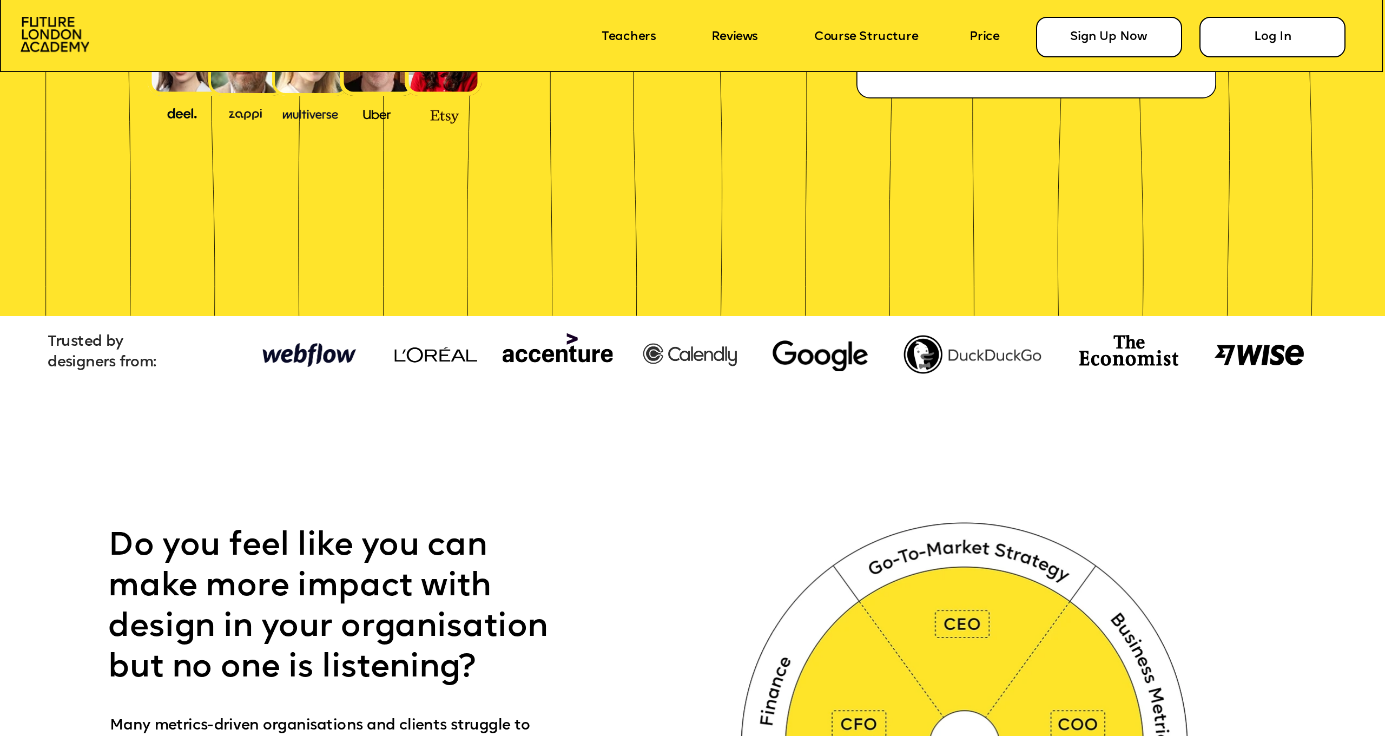
scroll to position [-9, 0]
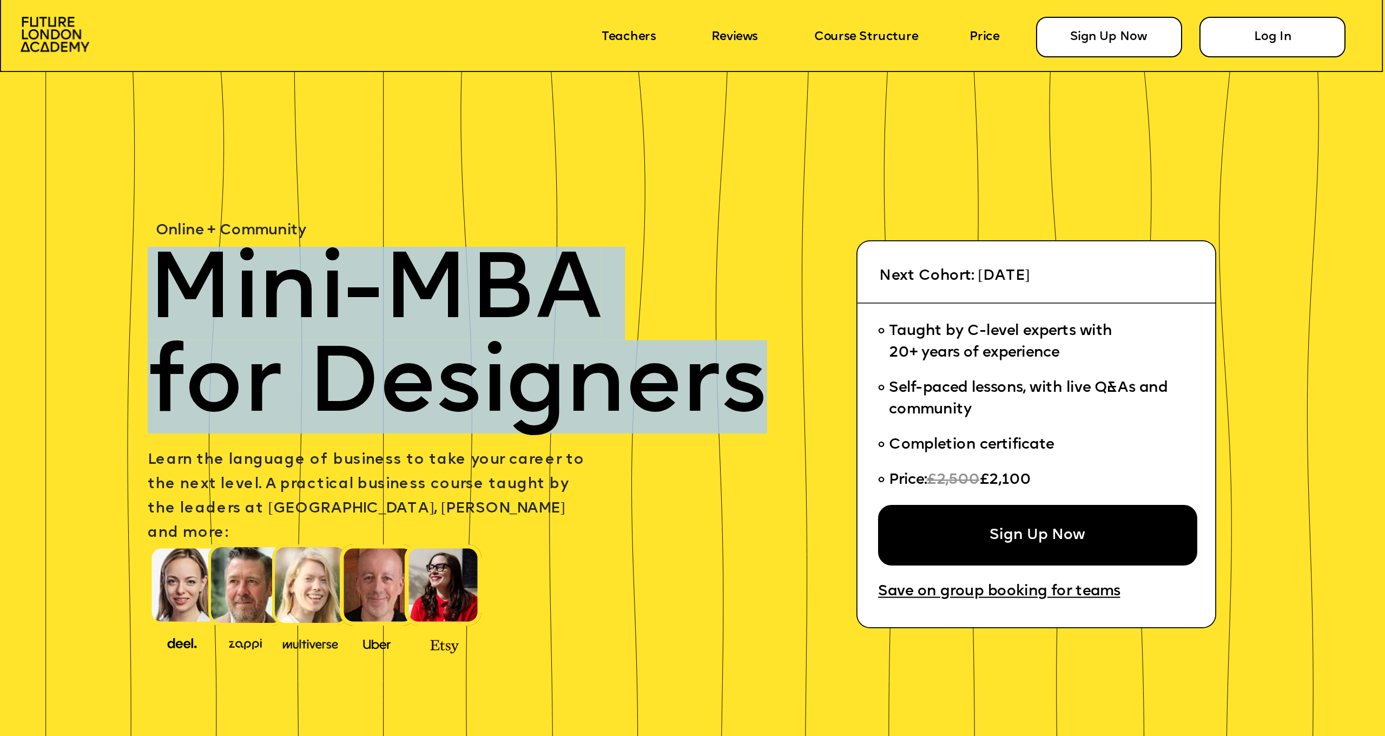
drag, startPoint x: 153, startPoint y: 275, endPoint x: 757, endPoint y: 403, distance: 617.8
click at [757, 403] on span "Mini-MBA for Designers" at bounding box center [458, 340] width 620 height 187
copy span "Mini-MBA for Designers"
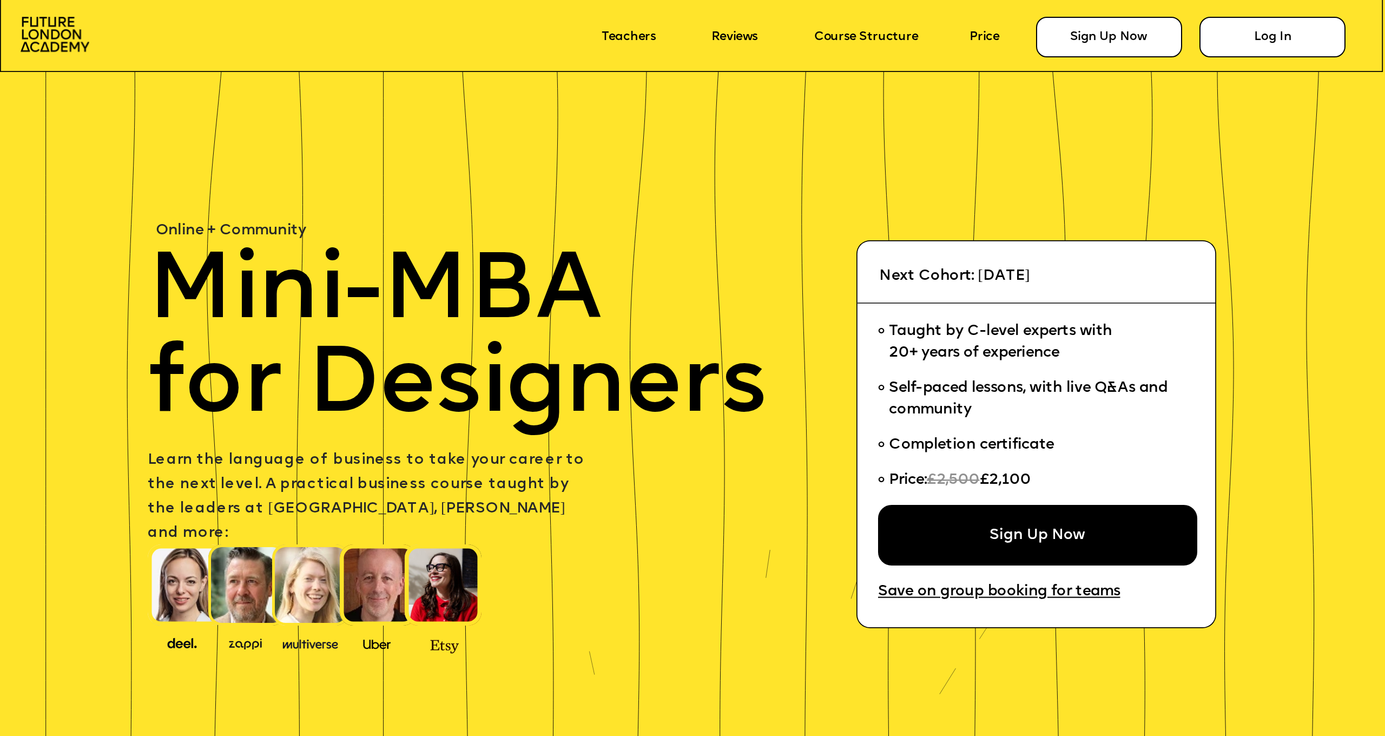
click at [304, 469] on p "Learn the language of business to take your career to the next level. A practic…" at bounding box center [368, 497] width 440 height 97
click at [78, 30] on img at bounding box center [55, 34] width 69 height 35
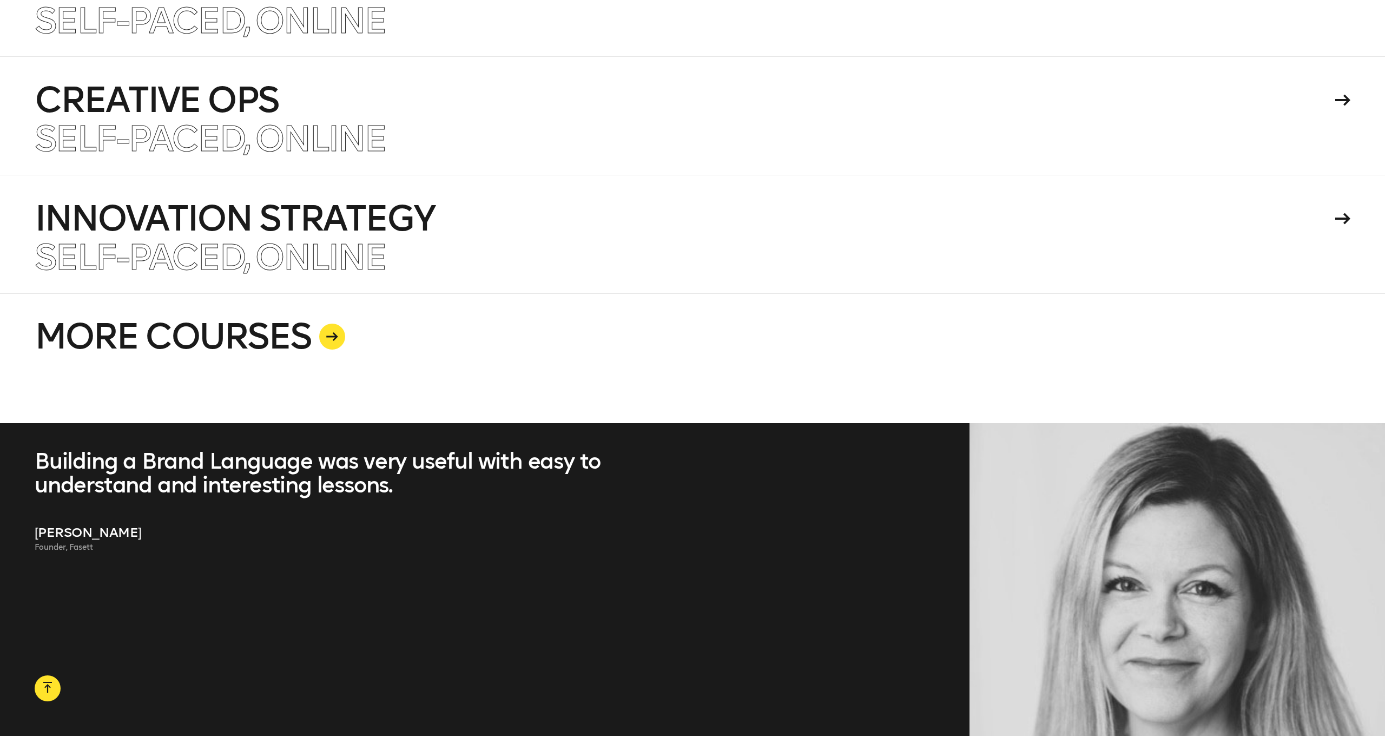
scroll to position [3441, 0]
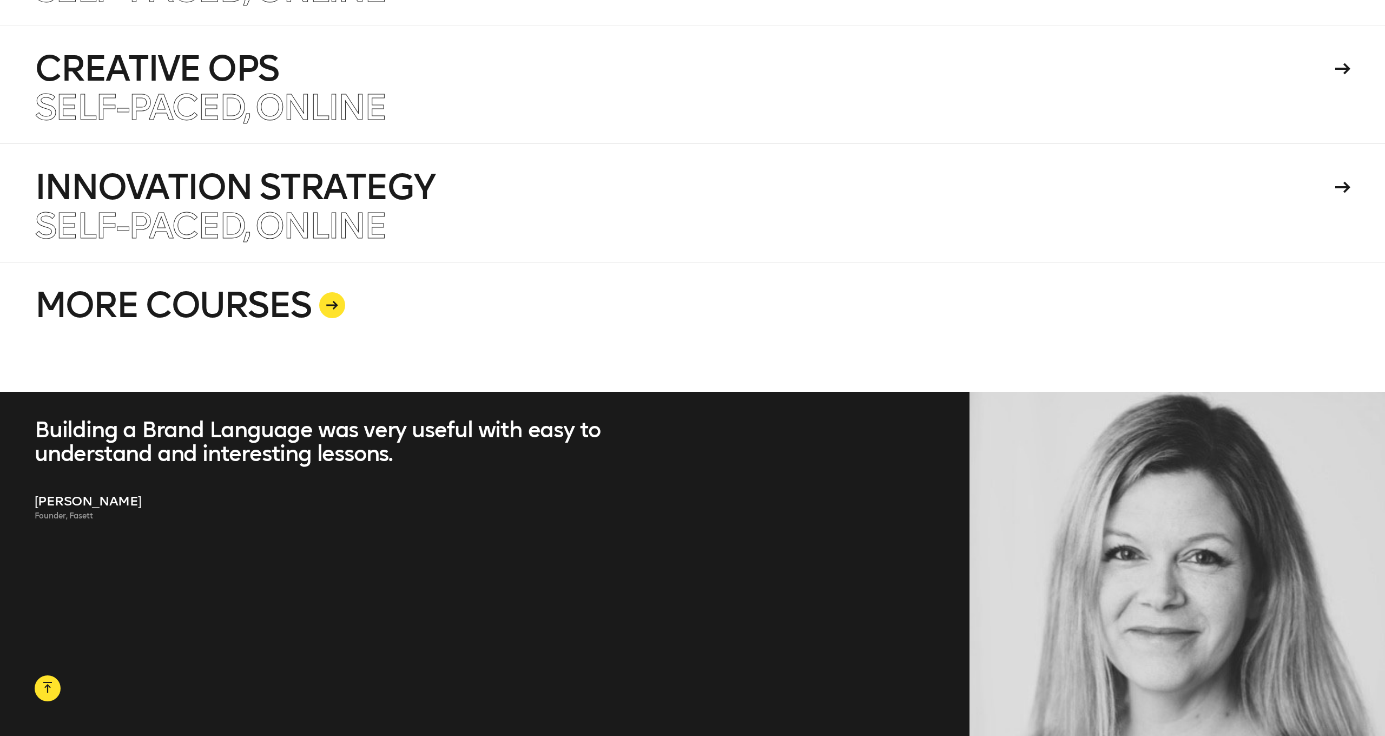
click at [330, 311] on div at bounding box center [332, 305] width 26 height 26
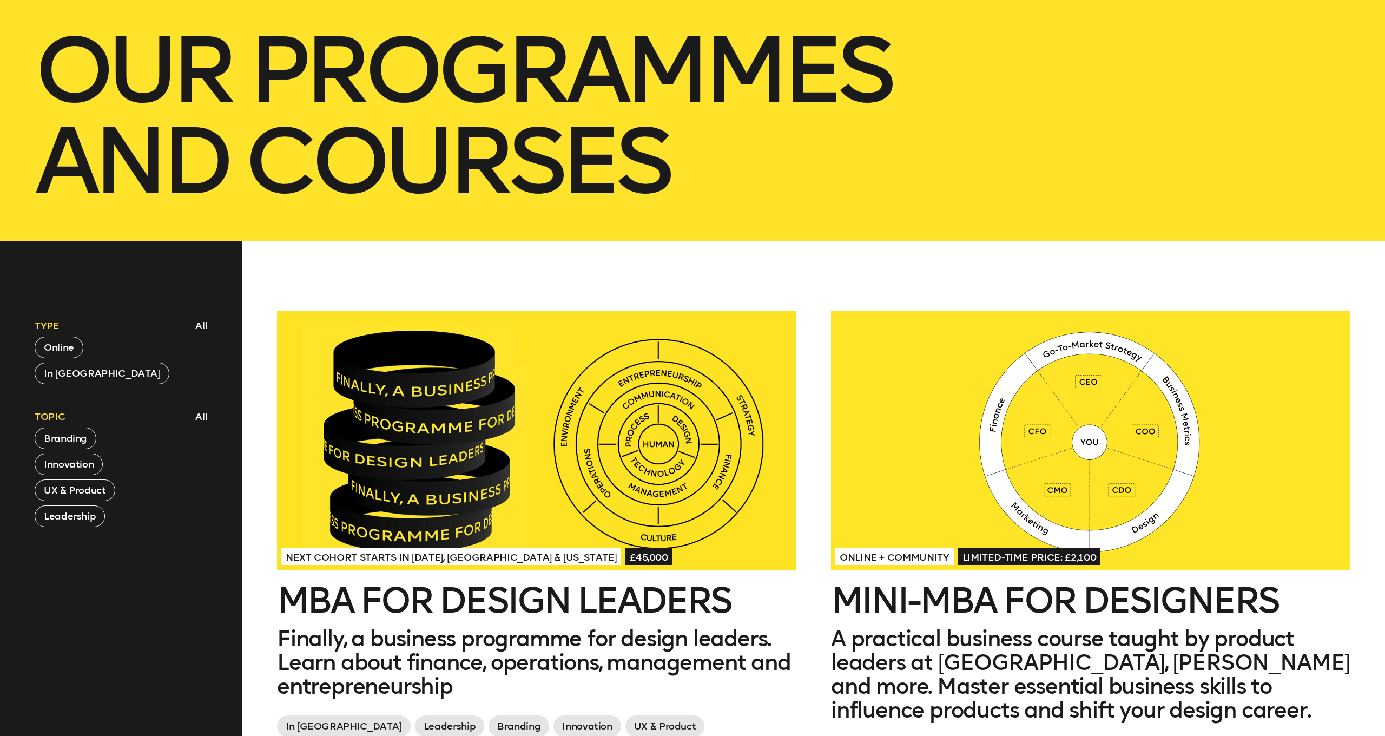
scroll to position [425, 0]
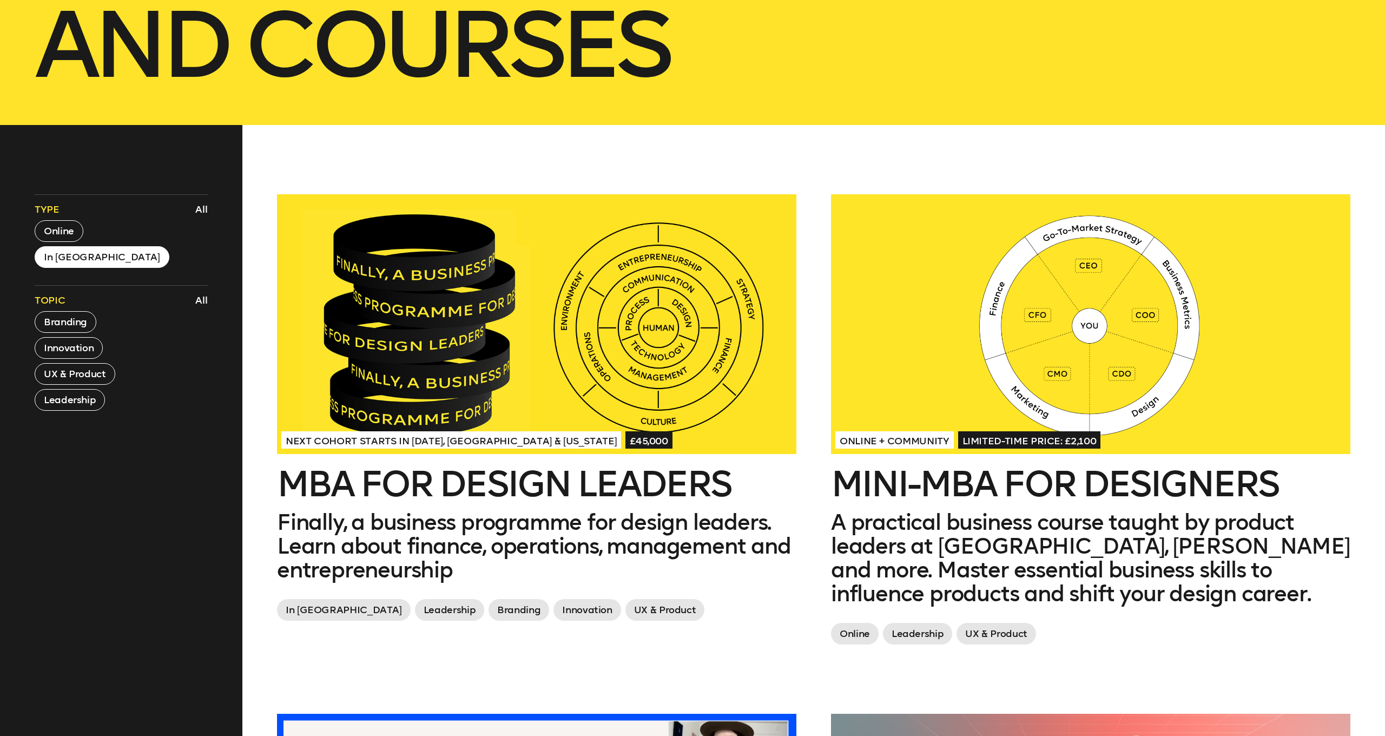
click at [81, 258] on button "In London" at bounding box center [102, 257] width 135 height 22
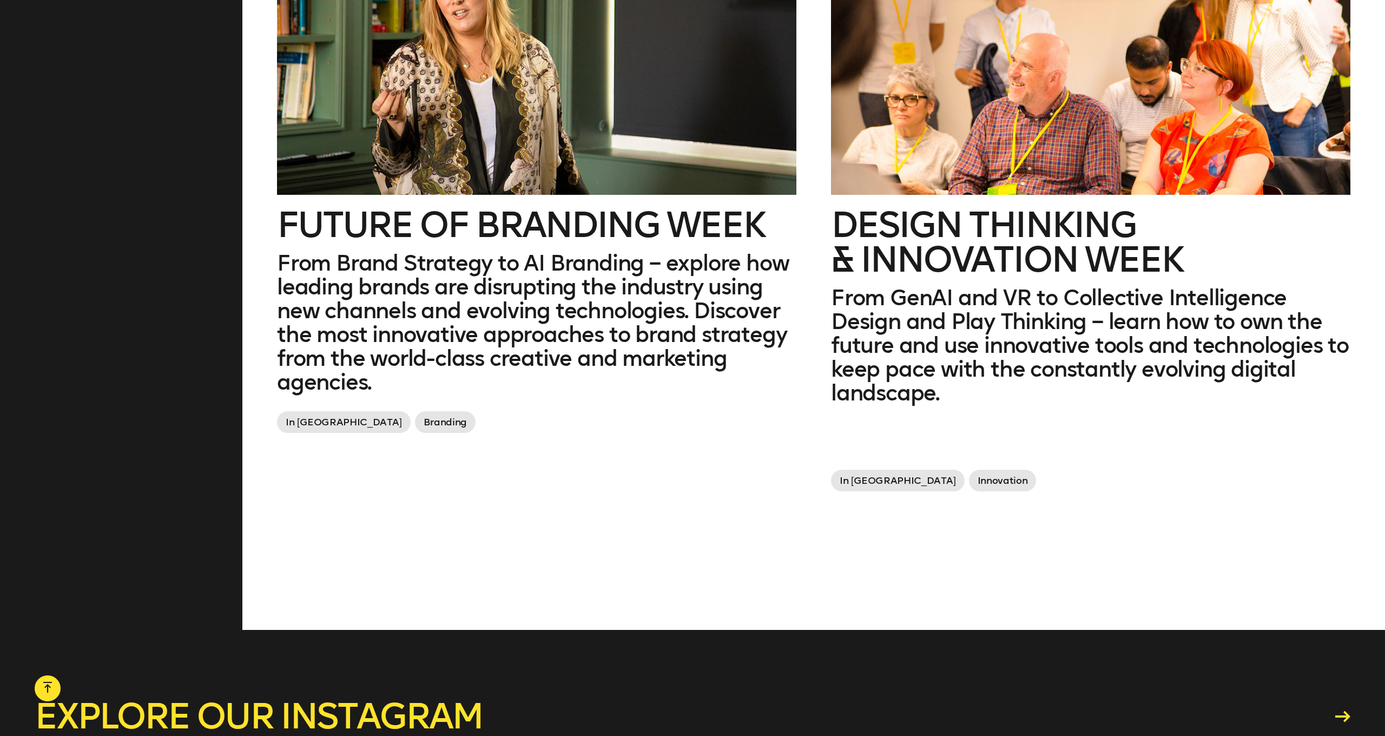
scroll to position [1204, 0]
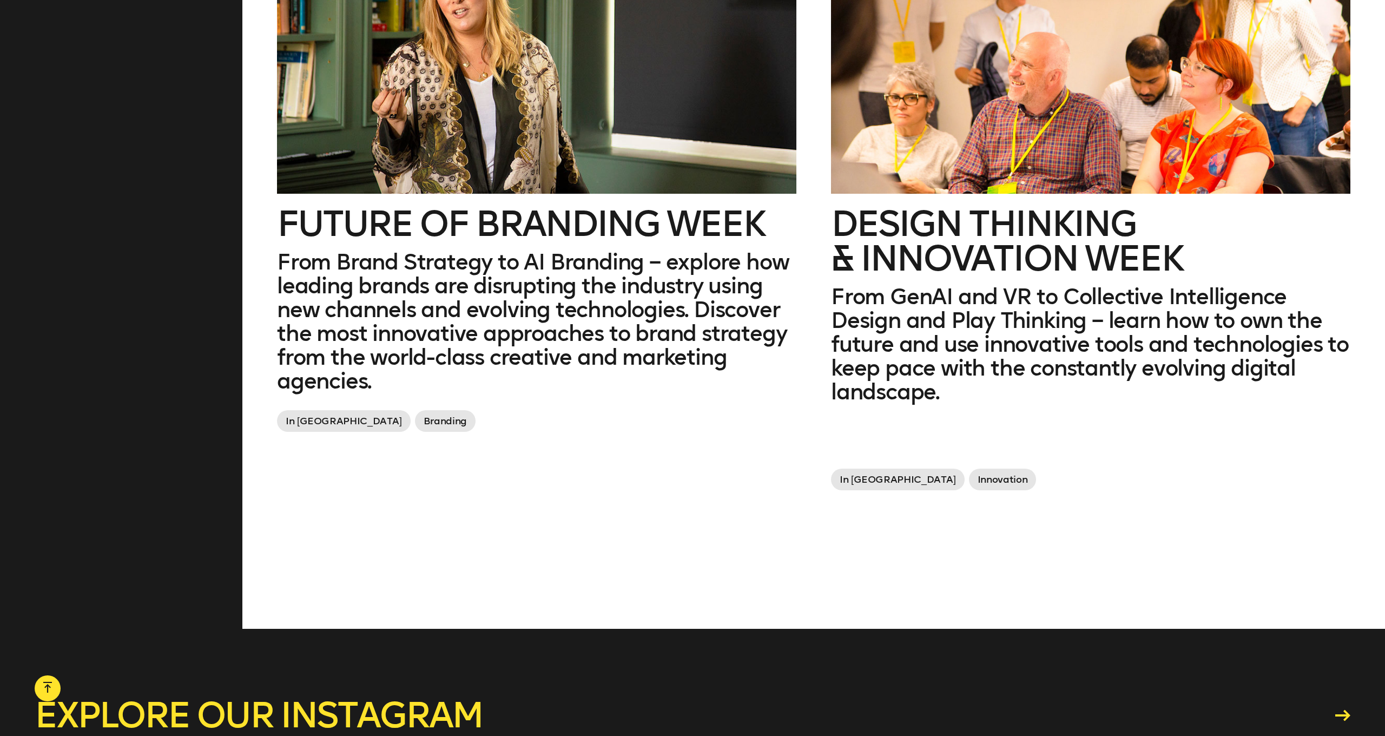
click at [1005, 164] on div at bounding box center [1090, 64] width 519 height 260
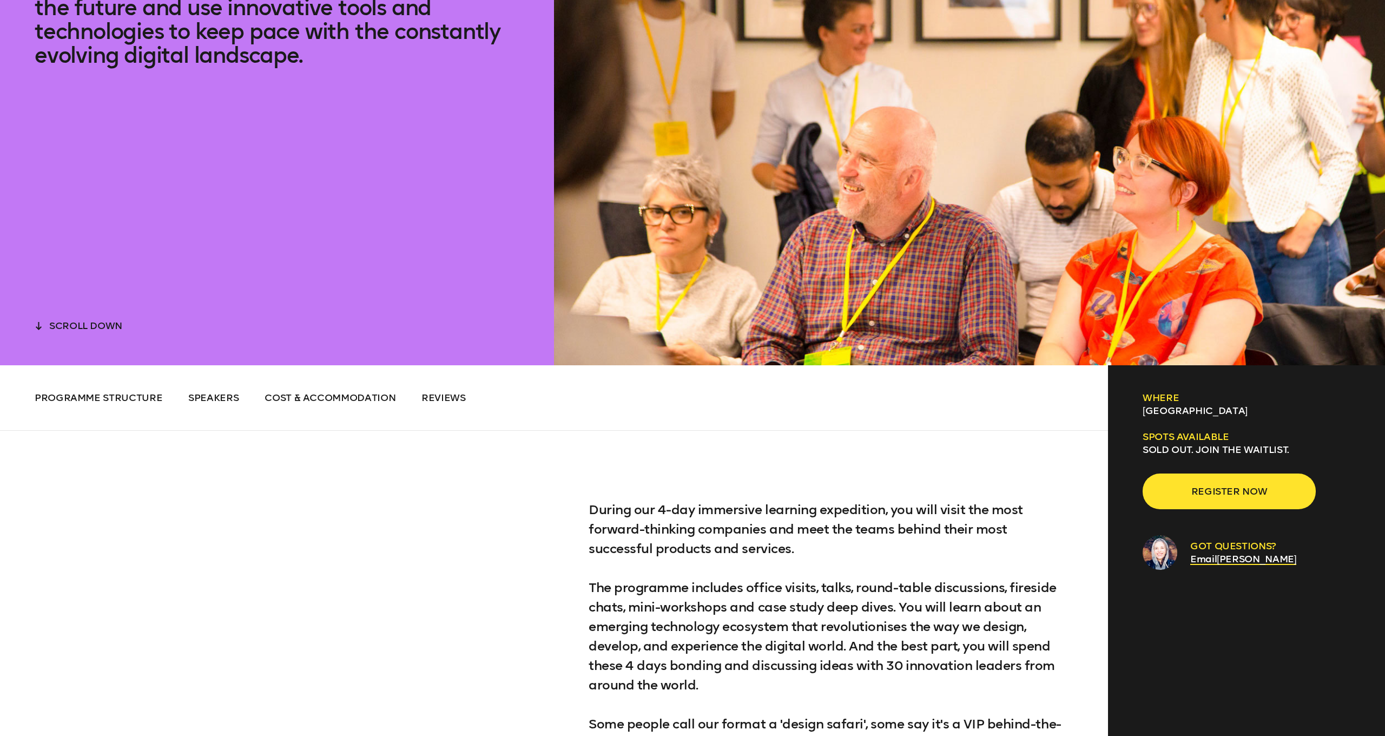
scroll to position [521, 0]
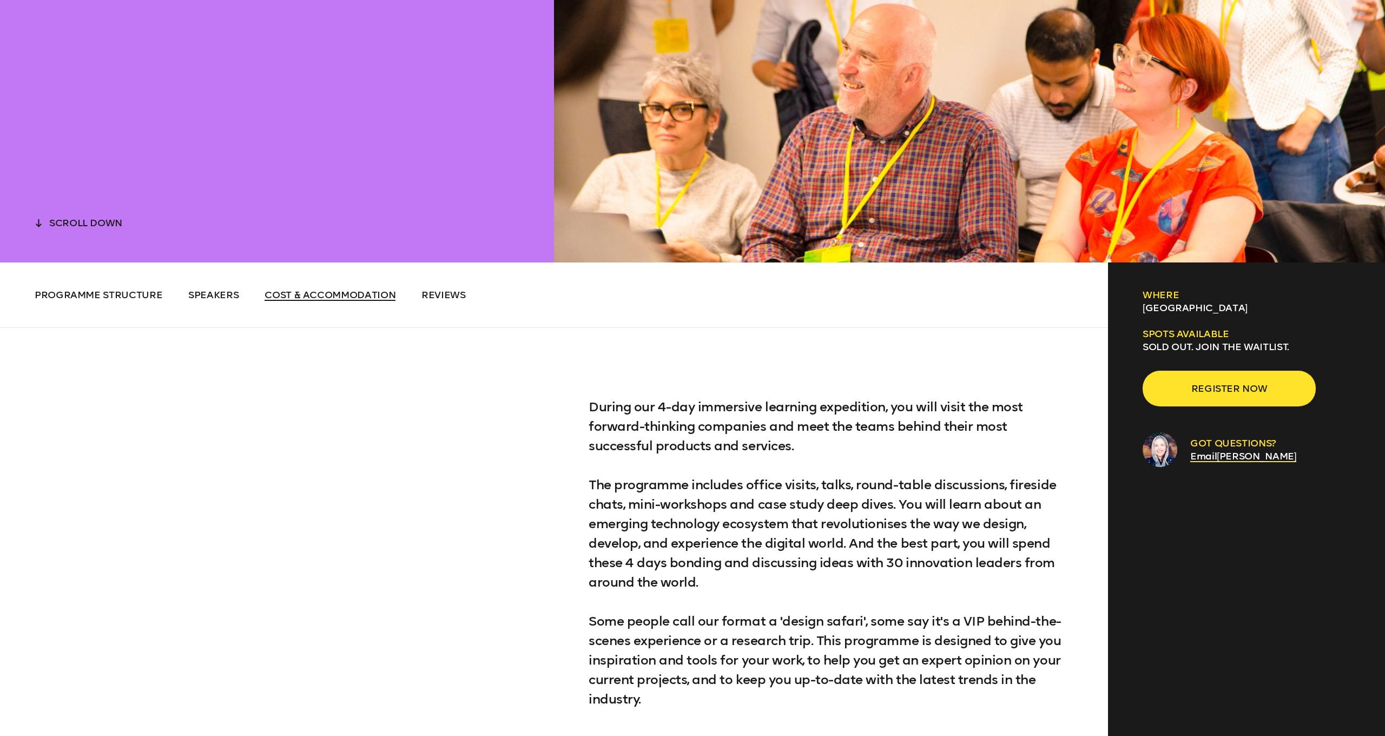
click at [343, 295] on span "Cost & Accommodation" at bounding box center [330, 295] width 131 height 12
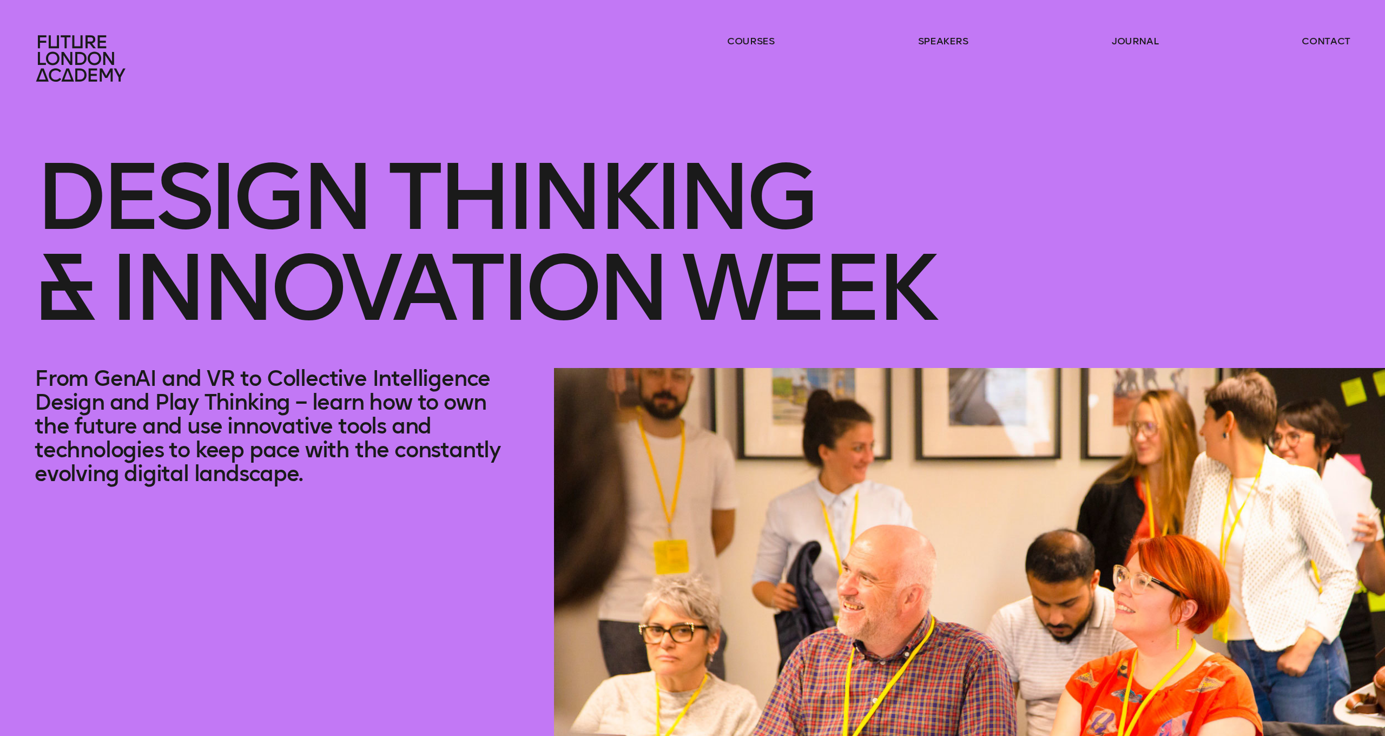
scroll to position [0, 0]
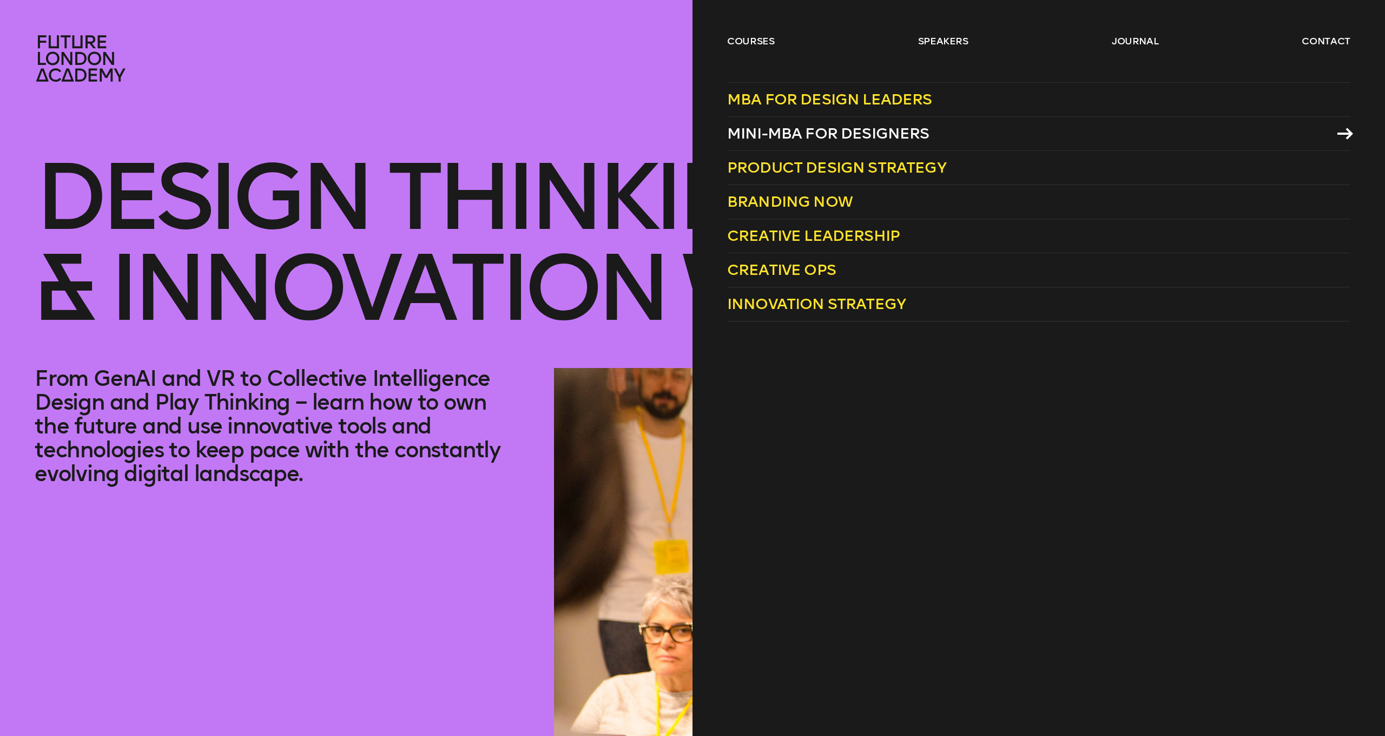
click at [780, 131] on span "Mini-MBA for Designers" at bounding box center [828, 133] width 202 height 18
